Goal: Check status: Verify the current state of an ongoing process or item

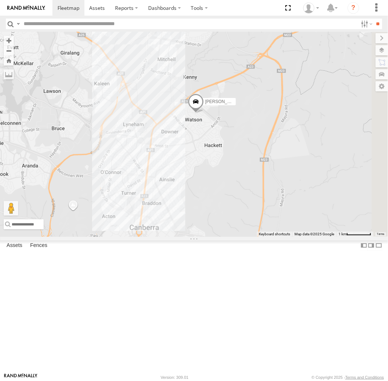
drag, startPoint x: 251, startPoint y: 151, endPoint x: 289, endPoint y: 182, distance: 48.9
click at [204, 113] on span at bounding box center [196, 104] width 16 height 20
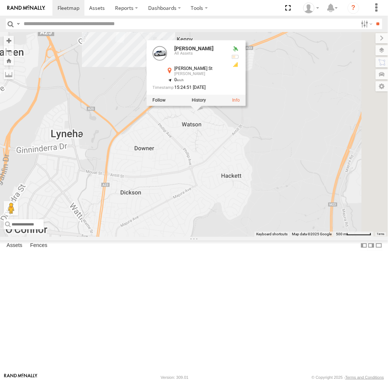
click at [315, 184] on div "[PERSON_NAME] [PERSON_NAME] [PERSON_NAME] [PERSON_NAME] All Assets [PERSON_NAME…" at bounding box center [194, 134] width 388 height 204
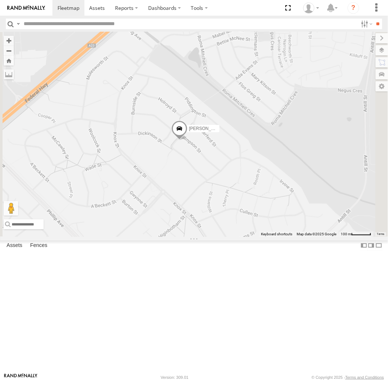
drag, startPoint x: 324, startPoint y: 175, endPoint x: 281, endPoint y: 222, distance: 63.4
click at [281, 222] on div "[PERSON_NAME] [PERSON_NAME] [PERSON_NAME] [PERSON_NAME]" at bounding box center [194, 134] width 388 height 204
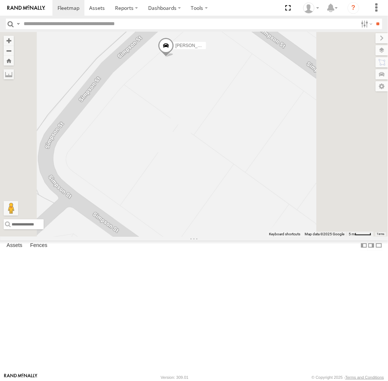
click at [256, 129] on div "[PERSON_NAME] [PERSON_NAME] [PERSON_NAME] [PERSON_NAME]" at bounding box center [194, 134] width 388 height 204
click at [259, 131] on div "[PERSON_NAME] [PERSON_NAME] [PERSON_NAME] [PERSON_NAME]" at bounding box center [194, 134] width 388 height 204
click at [0, 0] on link at bounding box center [0, 0] width 0 height 0
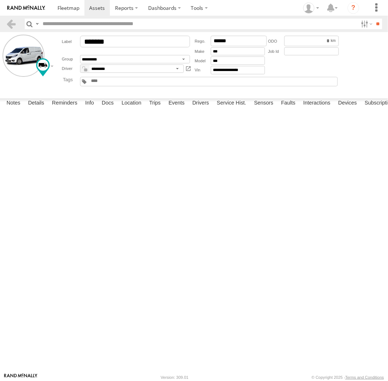
click at [0, 0] on div "15:18 03/10/2025 P0381 1 Glow Plug/Heater Indicator Circuit Malfunction OBDII D…" at bounding box center [0, 0] width 0 height 0
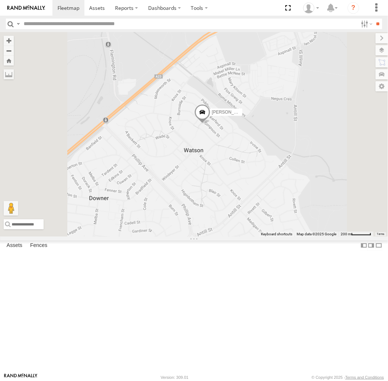
drag, startPoint x: 265, startPoint y: 60, endPoint x: 260, endPoint y: 248, distance: 188.4
click at [260, 236] on div "Michael Haval Kyle Andrew Daniel" at bounding box center [194, 134] width 388 height 204
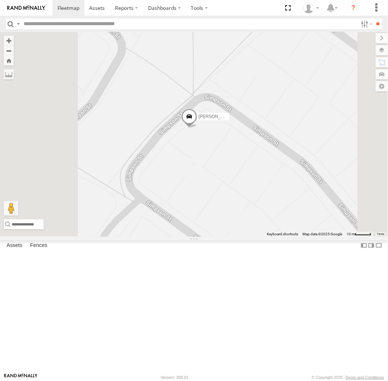
drag, startPoint x: 257, startPoint y: 162, endPoint x: 284, endPoint y: 208, distance: 53.9
click at [284, 208] on div "Michael Haval Kyle Andrew Daniel" at bounding box center [194, 134] width 388 height 204
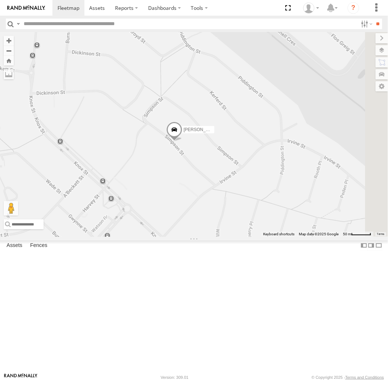
drag, startPoint x: 304, startPoint y: 258, endPoint x: 259, endPoint y: 229, distance: 52.9
click at [259, 229] on div "Michael Haval Kyle Andrew Daniel" at bounding box center [194, 134] width 388 height 204
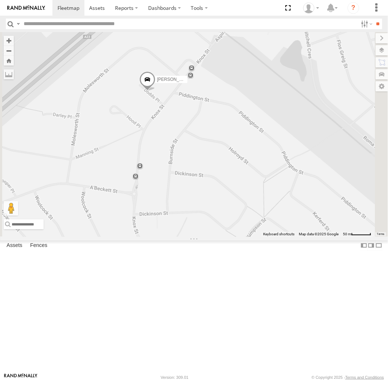
drag, startPoint x: 199, startPoint y: 144, endPoint x: 223, endPoint y: 165, distance: 31.7
click at [223, 165] on div "[PERSON_NAME]" at bounding box center [194, 134] width 388 height 204
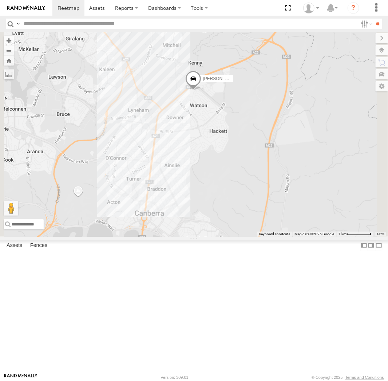
drag, startPoint x: 237, startPoint y: 194, endPoint x: 277, endPoint y: 191, distance: 39.8
click at [277, 191] on div "[PERSON_NAME]" at bounding box center [194, 134] width 388 height 204
